Goal: Task Accomplishment & Management: Manage account settings

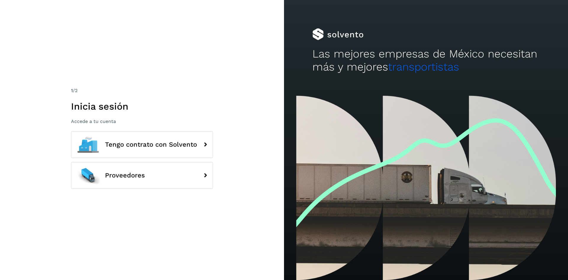
click at [128, 174] on span "Proveedores" at bounding box center [125, 175] width 40 height 7
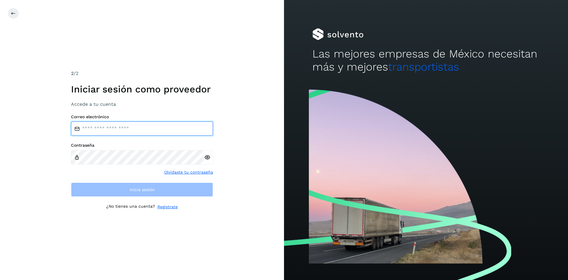
click at [111, 131] on input "email" at bounding box center [142, 128] width 142 height 14
type input "**********"
click at [207, 155] on icon at bounding box center [207, 157] width 6 height 6
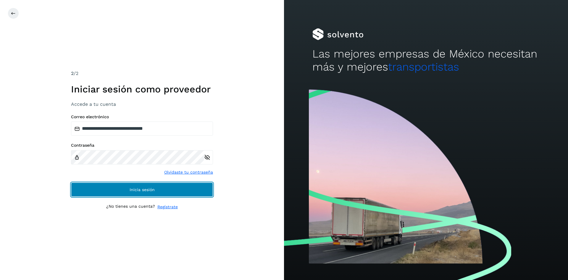
click at [101, 186] on button "Inicia sesión" at bounding box center [142, 189] width 142 height 14
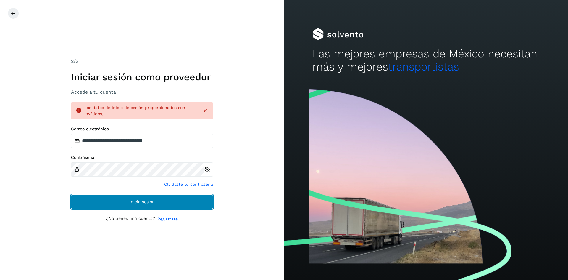
click at [107, 199] on button "Inicia sesión" at bounding box center [142, 201] width 142 height 14
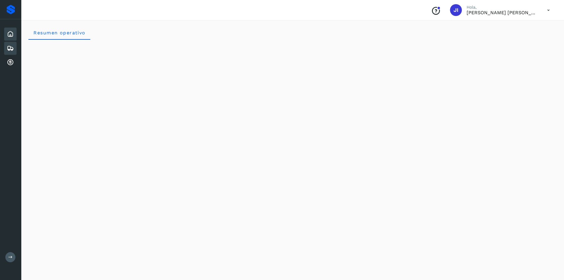
click at [9, 47] on icon at bounding box center [10, 48] width 7 height 7
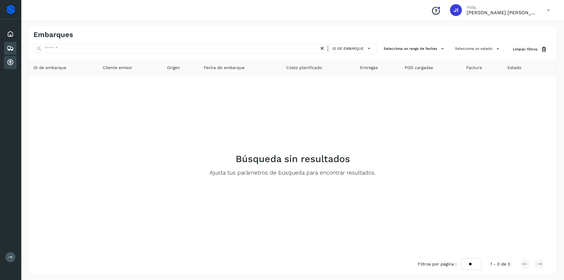
click at [10, 62] on icon at bounding box center [10, 62] width 7 height 7
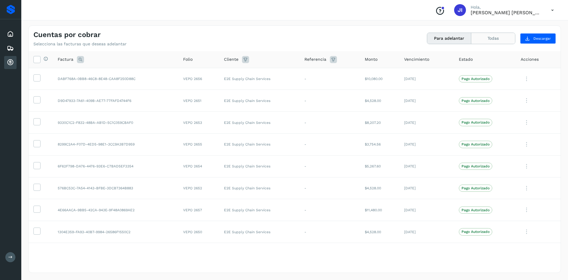
click at [494, 38] on button "Todas" at bounding box center [493, 38] width 44 height 11
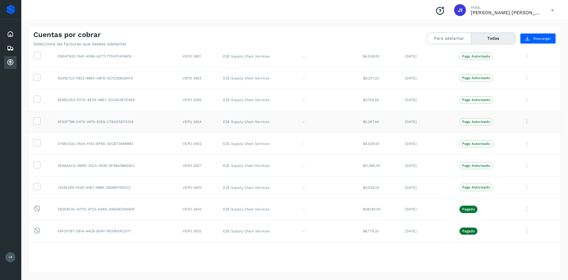
scroll to position [178, 0]
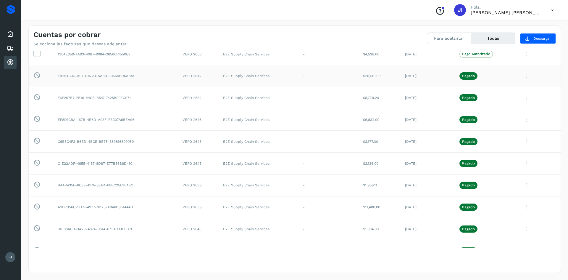
click at [523, 73] on icon at bounding box center [527, 76] width 12 height 12
click at [509, 114] on button "C.Solvento" at bounding box center [520, 114] width 70 height 12
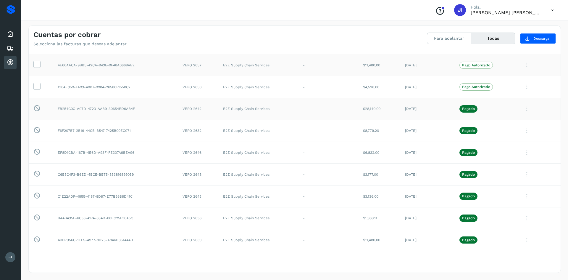
click at [522, 65] on icon at bounding box center [527, 65] width 12 height 12
click at [510, 77] on button "Ver Detalle" at bounding box center [520, 80] width 70 height 12
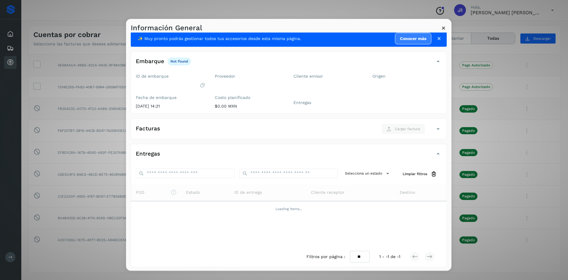
scroll to position [8, 0]
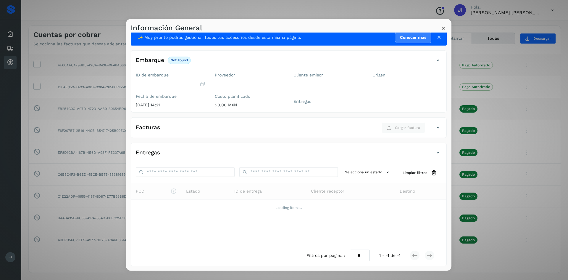
click at [444, 26] on icon at bounding box center [444, 28] width 6 height 6
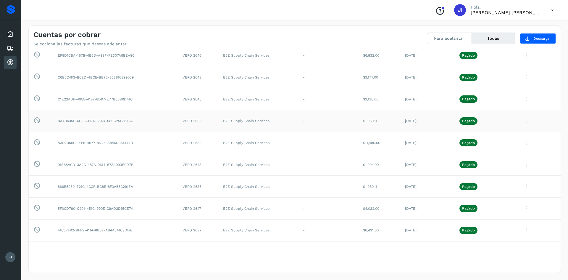
scroll to position [322, 0]
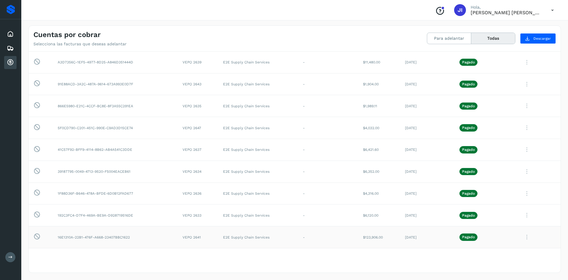
click at [524, 235] on icon at bounding box center [527, 237] width 12 height 12
click at [504, 189] on button "Ver Detalle" at bounding box center [520, 188] width 70 height 12
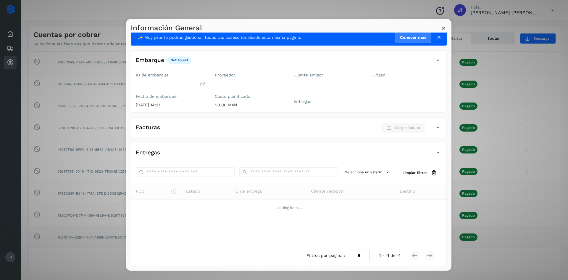
scroll to position [0, 0]
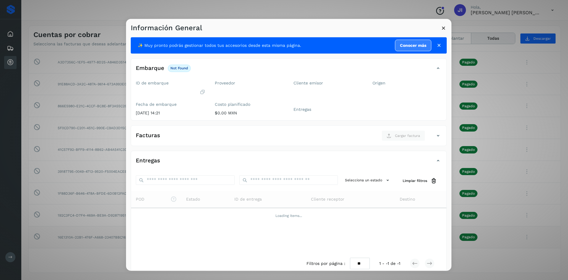
click at [441, 28] on icon at bounding box center [444, 28] width 6 height 6
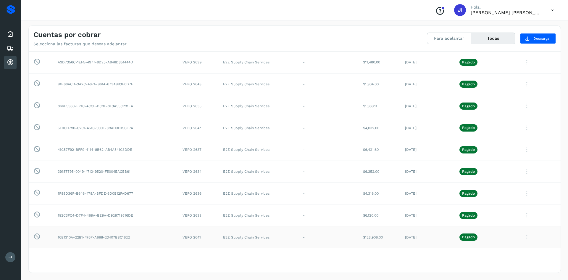
click at [525, 235] on icon at bounding box center [527, 237] width 12 height 12
click at [509, 212] on button "C.Solvento" at bounding box center [520, 211] width 70 height 12
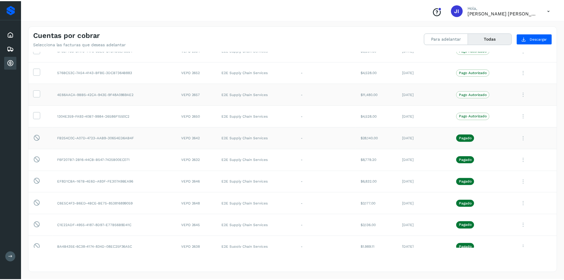
scroll to position [0, 0]
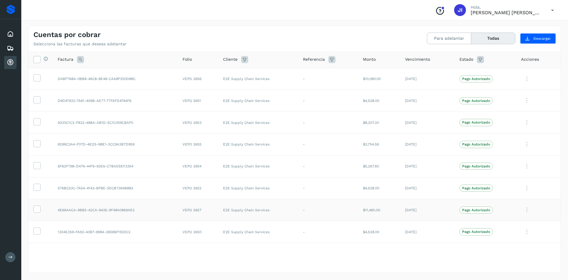
click at [519, 10] on p "[PERSON_NAME] [PERSON_NAME]" at bounding box center [506, 13] width 71 height 6
click at [554, 10] on icon at bounding box center [552, 10] width 12 height 12
click at [553, 10] on div at bounding box center [284, 140] width 568 height 280
click at [10, 33] on icon at bounding box center [10, 33] width 7 height 7
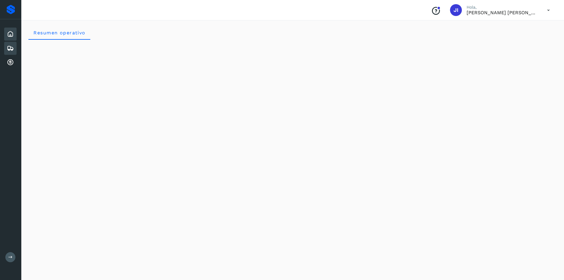
click at [11, 48] on icon at bounding box center [10, 48] width 7 height 7
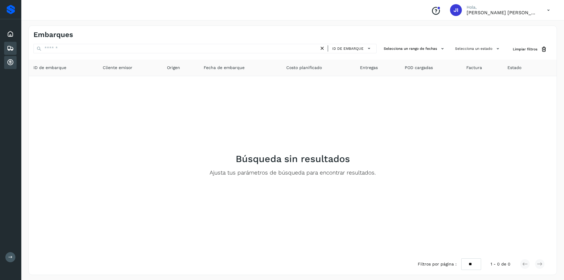
click at [9, 61] on icon at bounding box center [10, 62] width 7 height 7
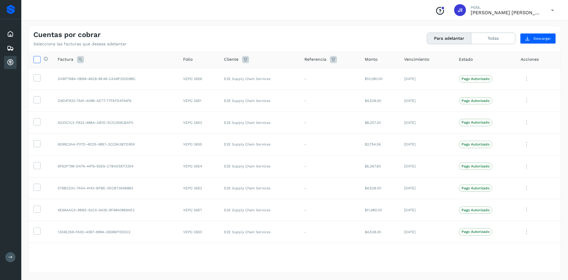
click at [36, 62] on icon at bounding box center [37, 59] width 6 height 6
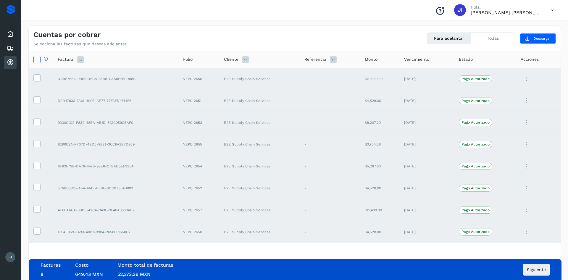
click at [34, 57] on icon at bounding box center [37, 59] width 6 height 6
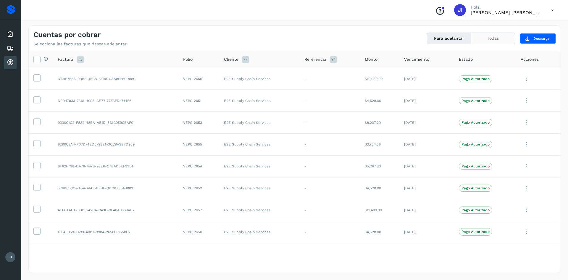
click at [494, 39] on button "Todas" at bounding box center [493, 38] width 44 height 11
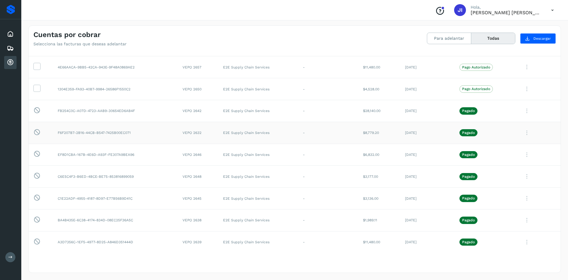
scroll to position [148, 0]
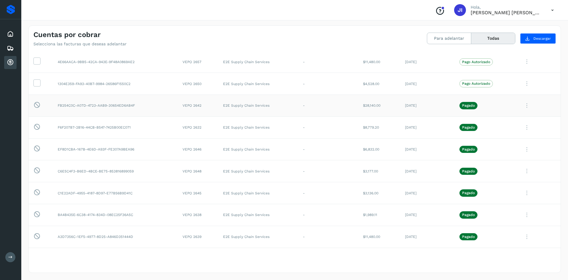
click at [523, 104] on icon at bounding box center [527, 105] width 12 height 12
click at [518, 131] on button "Factura XML" at bounding box center [520, 131] width 70 height 11
click at [522, 105] on icon at bounding box center [527, 105] width 12 height 12
click at [240, 180] on div at bounding box center [284, 140] width 568 height 280
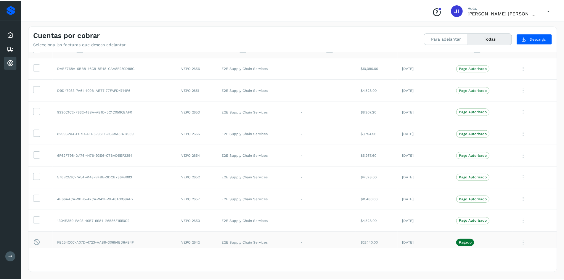
scroll to position [0, 0]
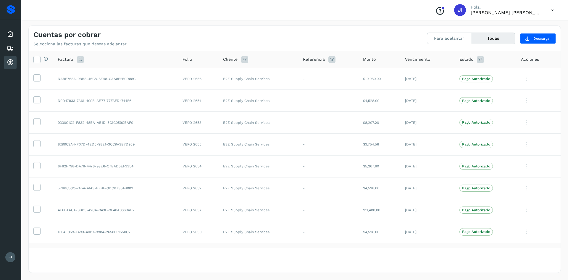
click at [11, 252] on button at bounding box center [10, 257] width 10 height 10
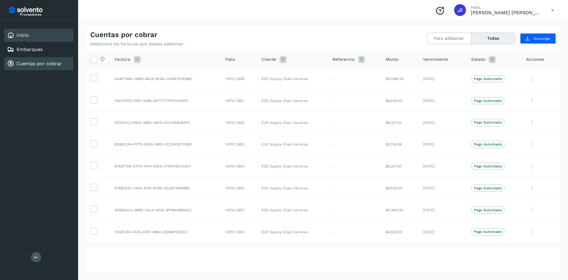
click at [28, 35] on link "Inicio" at bounding box center [23, 35] width 12 height 6
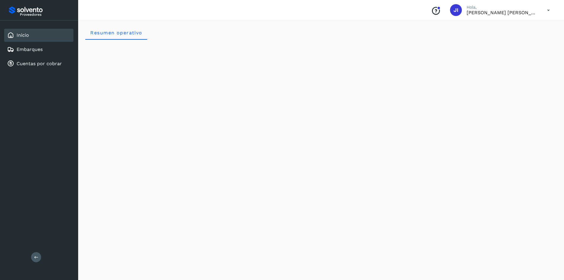
click at [547, 10] on icon at bounding box center [548, 10] width 12 height 12
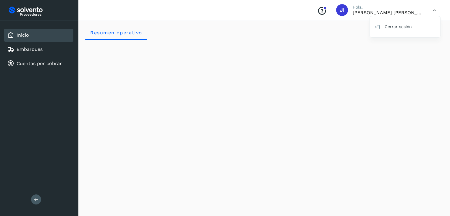
click at [39, 36] on div "Inicio" at bounding box center [38, 35] width 69 height 13
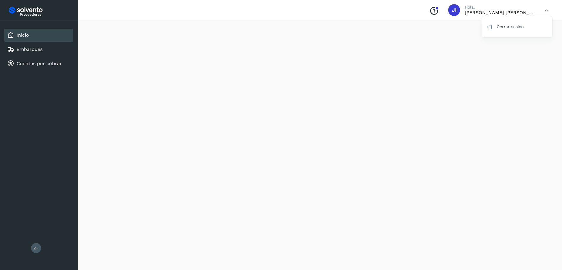
scroll to position [262, 0]
click at [142, 153] on div at bounding box center [281, 135] width 562 height 270
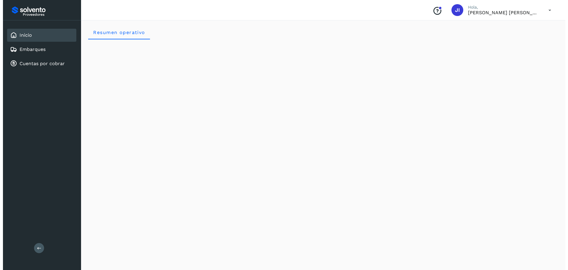
scroll to position [0, 0]
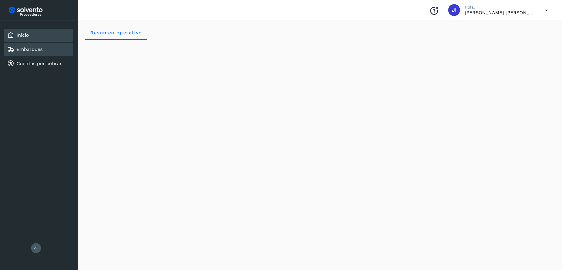
click at [35, 51] on link "Embarques" at bounding box center [30, 49] width 26 height 6
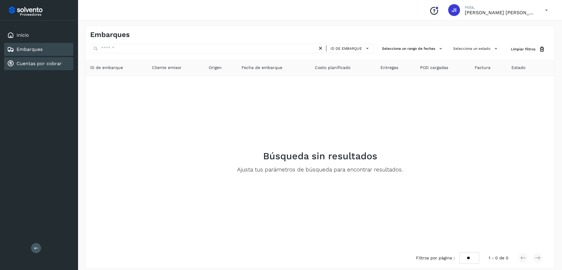
click at [44, 67] on div "Cuentas por cobrar" at bounding box center [34, 63] width 55 height 7
